Goal: Information Seeking & Learning: Learn about a topic

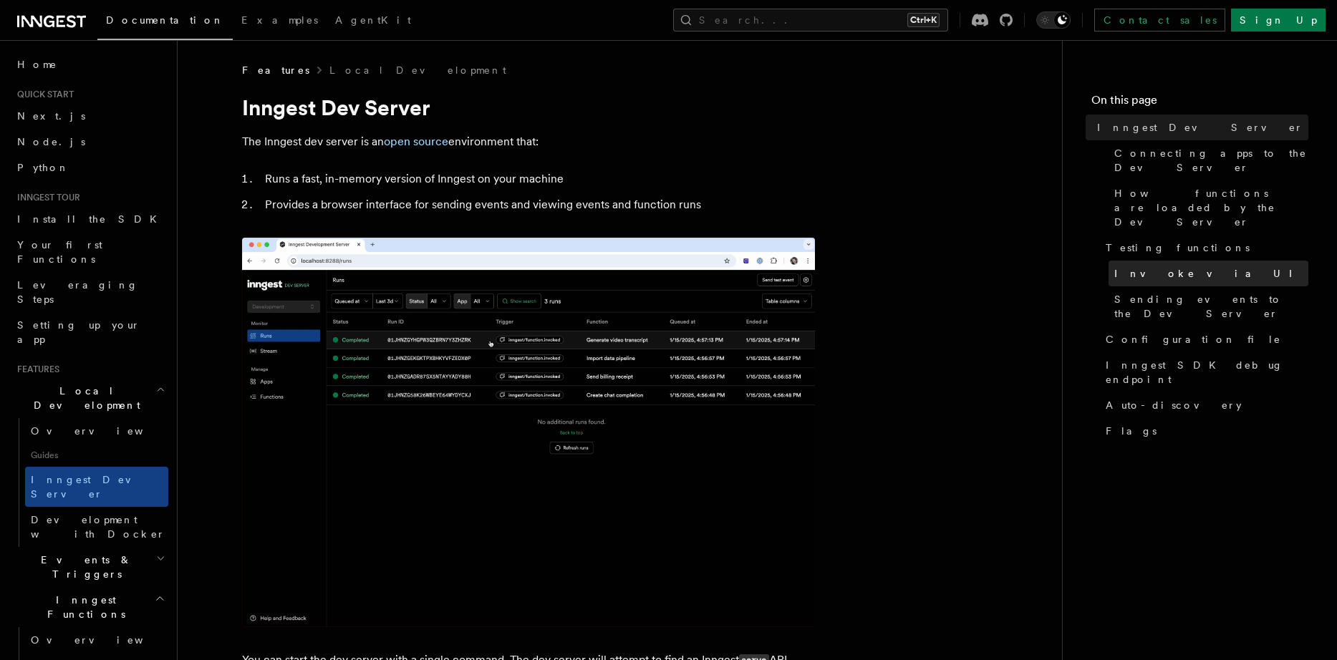
click at [1130, 266] on span "Invoke via UI" at bounding box center [1209, 273] width 190 height 14
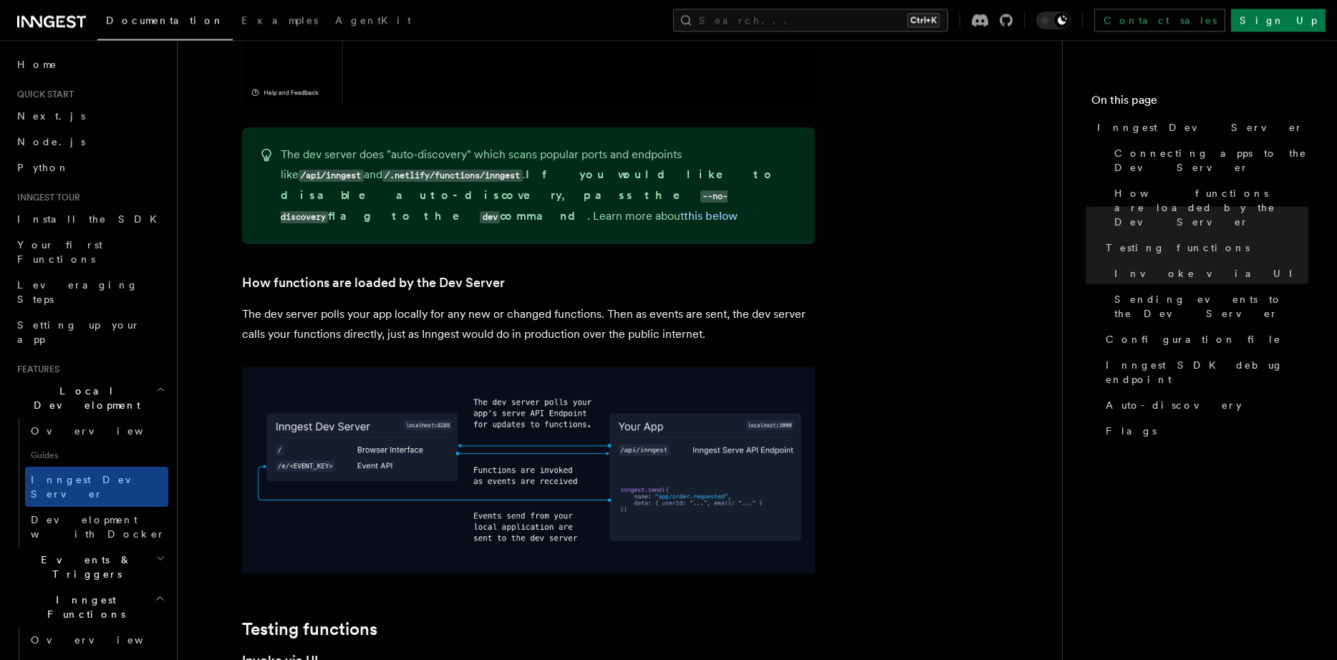
scroll to position [1463, 0]
click at [106, 653] on h2 "Steps & Workflows" at bounding box center [96, 673] width 143 height 40
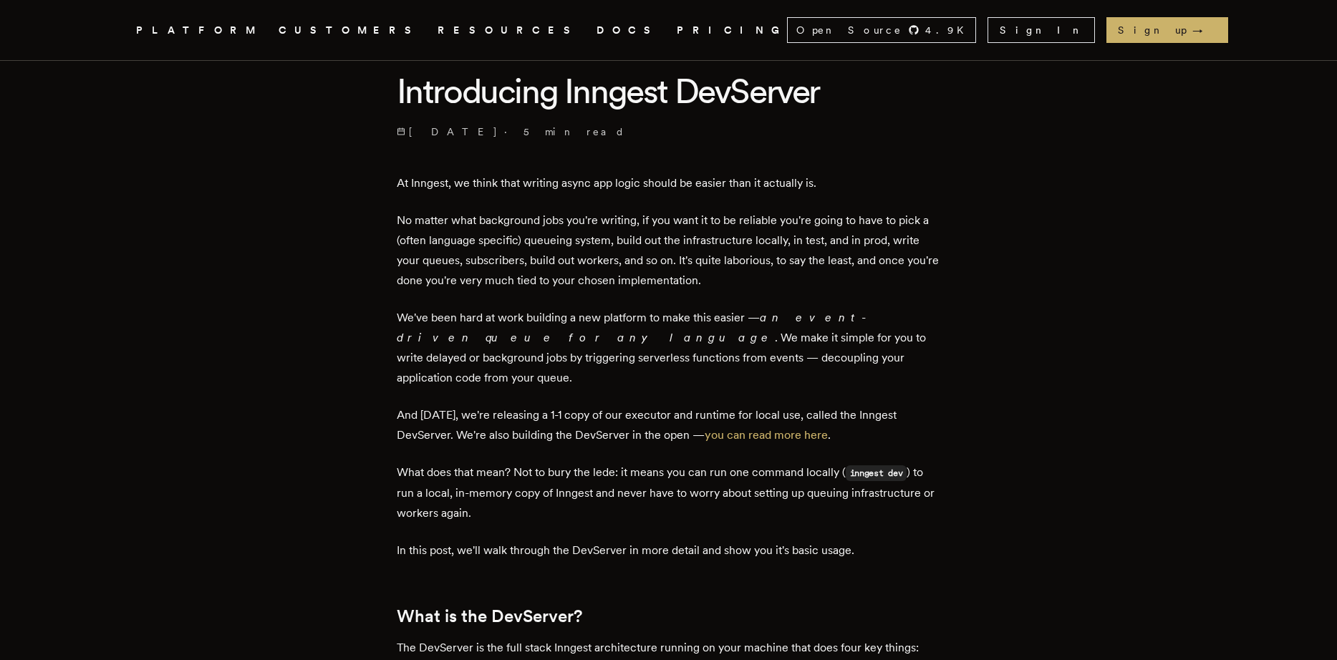
scroll to position [395, 0]
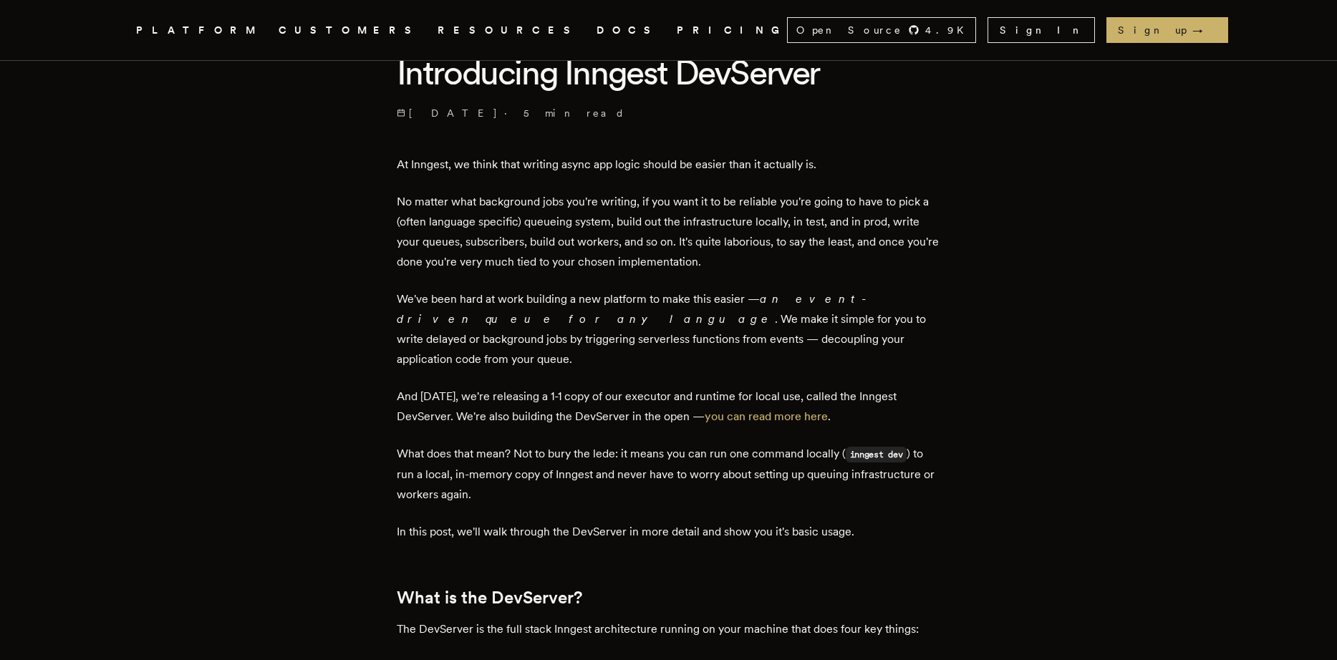
drag, startPoint x: 797, startPoint y: 401, endPoint x: 573, endPoint y: 301, distance: 246.1
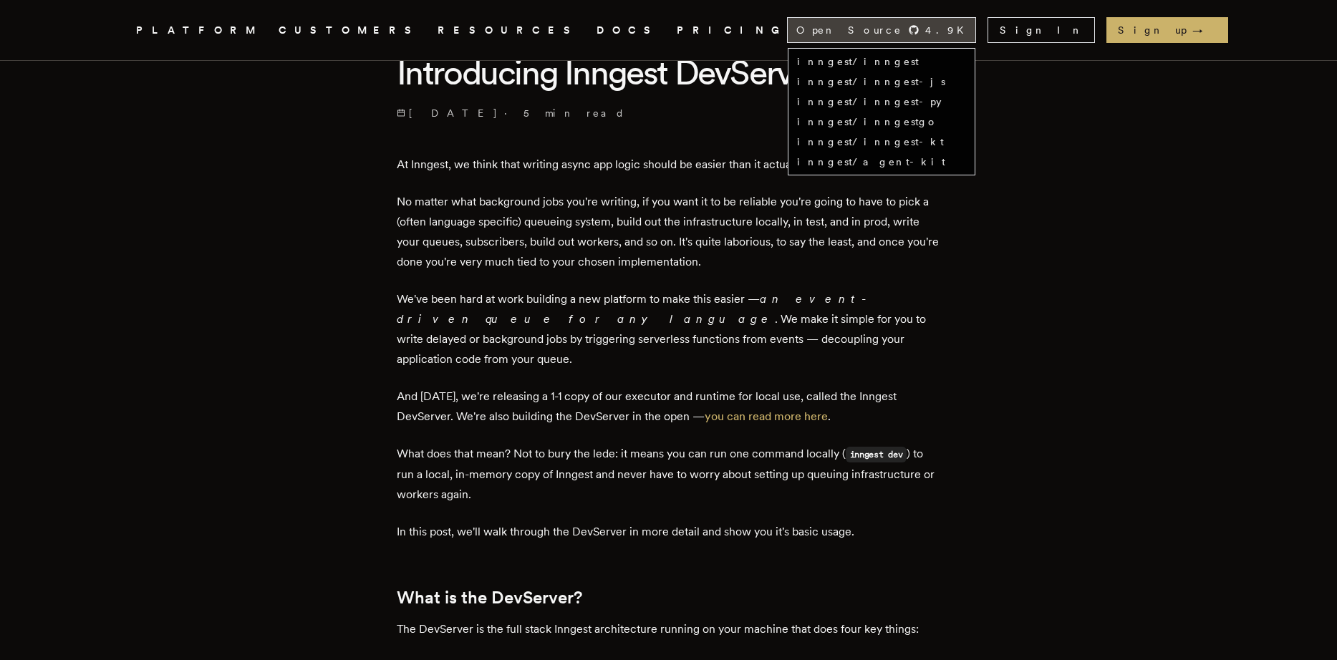
click at [902, 37] on span "Open Source" at bounding box center [849, 30] width 106 height 14
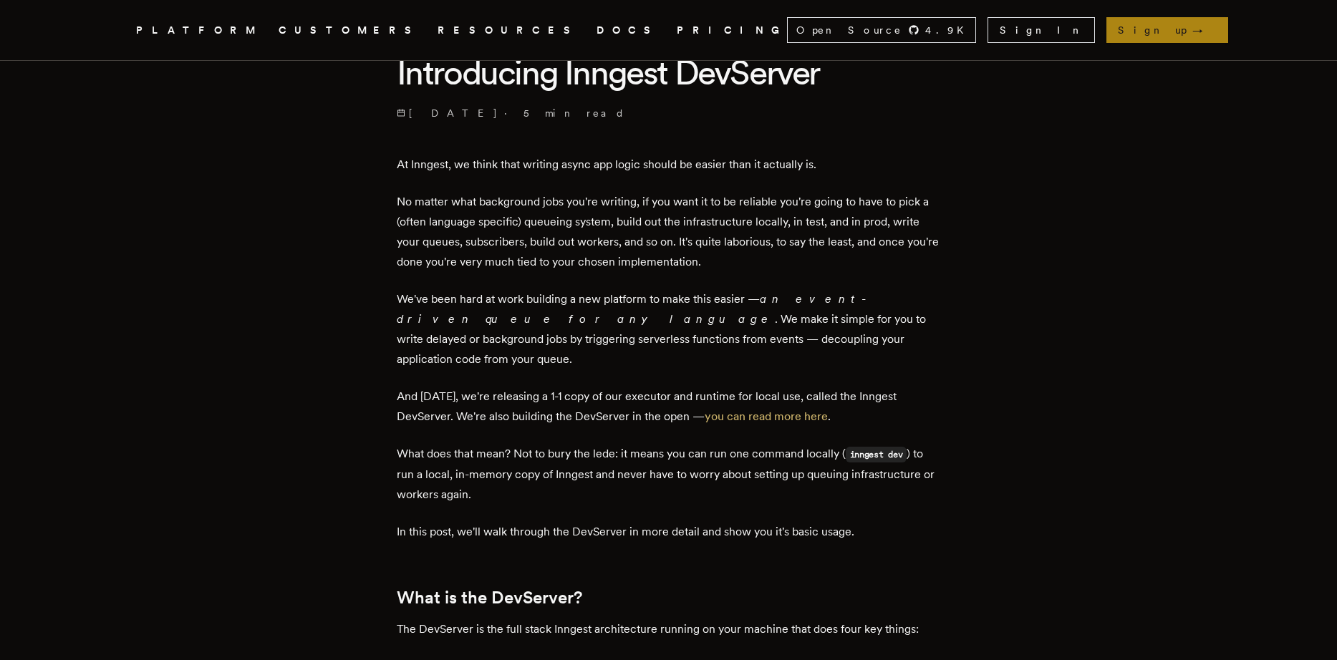
click at [1168, 25] on link "Sign up →" at bounding box center [1167, 30] width 122 height 26
